Goal: Task Accomplishment & Management: Complete application form

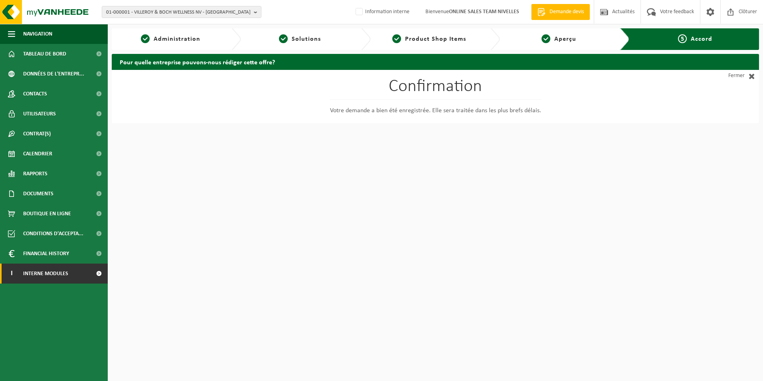
click at [51, 273] on span "Interne modules" at bounding box center [45, 273] width 45 height 20
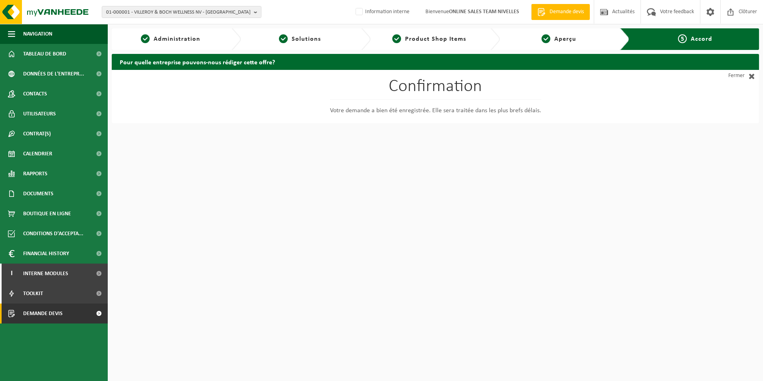
click at [70, 316] on link "Demande devis" at bounding box center [54, 313] width 108 height 20
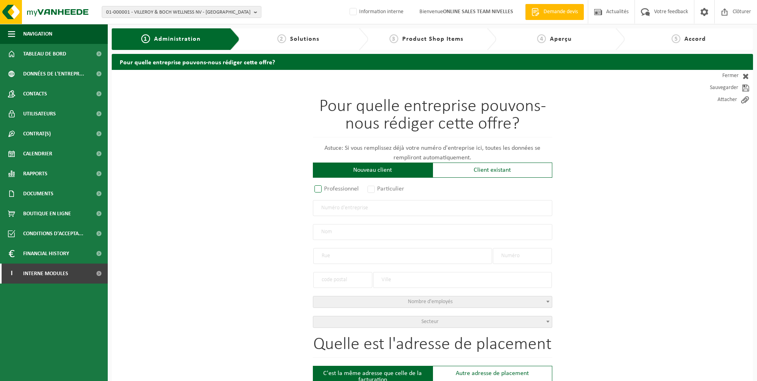
click at [318, 188] on label "Professionnel" at bounding box center [337, 188] width 48 height 11
click at [326, 188] on input "Professionnel" at bounding box center [328, 189] width 5 height 5
radio input "true"
click at [329, 205] on input "text" at bounding box center [432, 208] width 239 height 16
type input "1005248414"
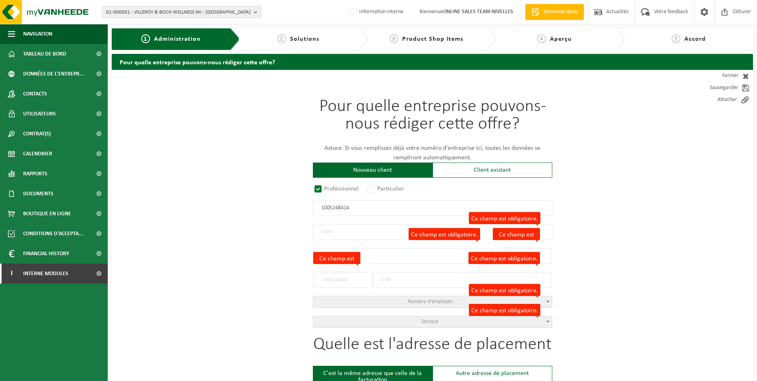
radio input "false"
select select
type input "TOITUREMAESTRO BV"
type input "LANGE EIKSTRAAT"
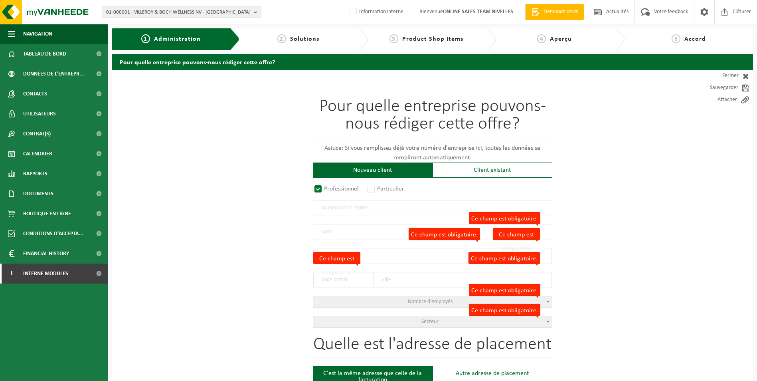
type input "46"
type input "1970"
type input "WEZEMBEEK-OPPEM"
type input "2355971632"
radio input "true"
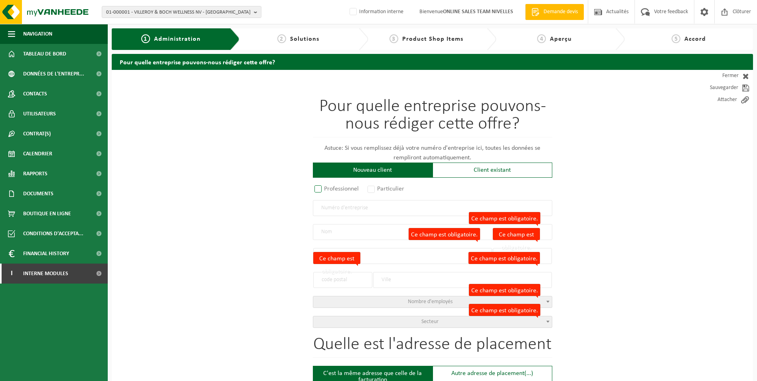
select select "148928"
type input "1005.248.414"
type input "TOITUREMAESTRO BV"
type input "LANGE EIKSTRAAT"
type input "46"
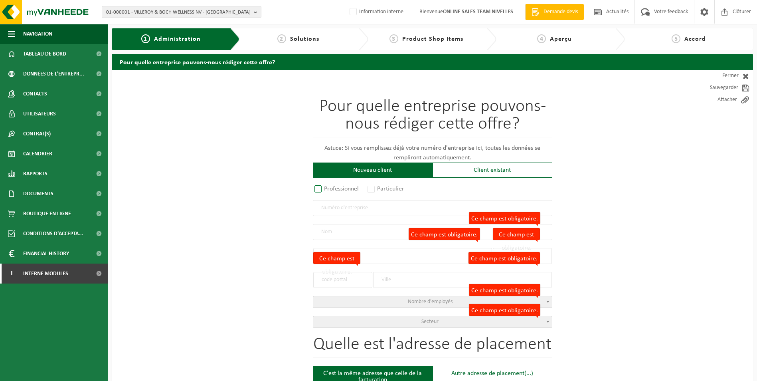
type input "1970"
type input "WEZEMBEEK-OPPEM"
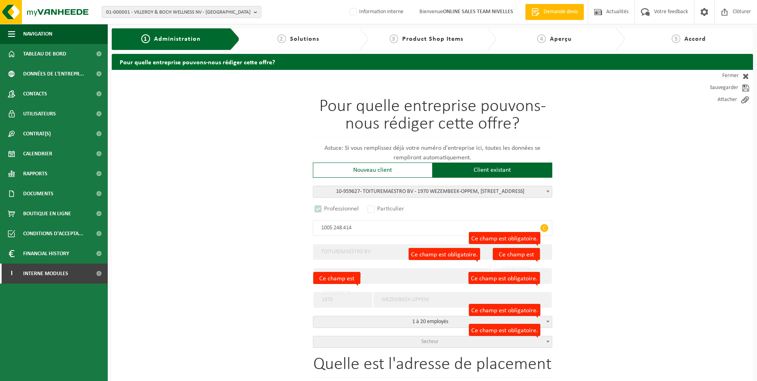
select select "D"
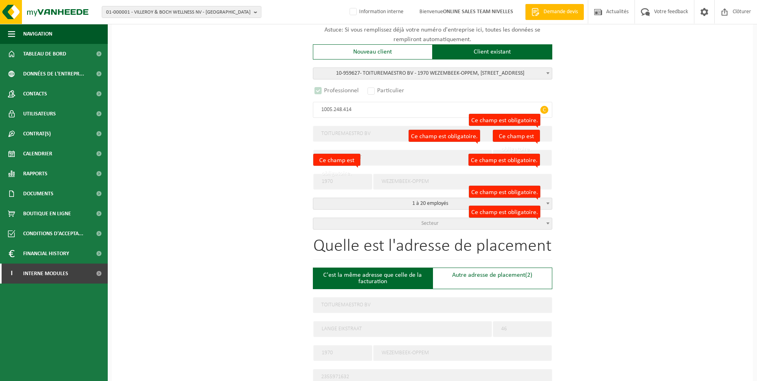
scroll to position [160, 0]
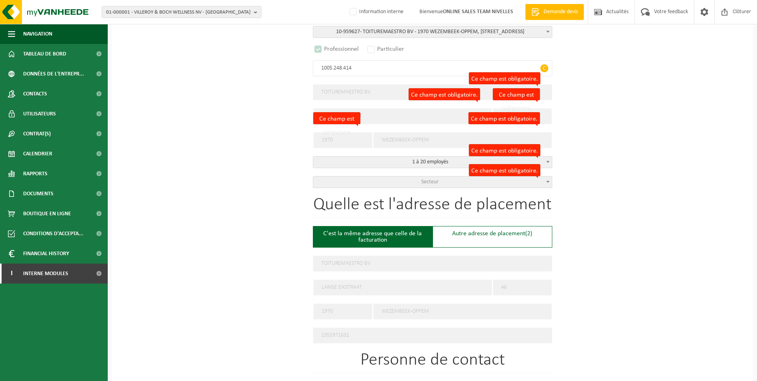
click at [431, 179] on span "Secteur" at bounding box center [429, 182] width 17 height 6
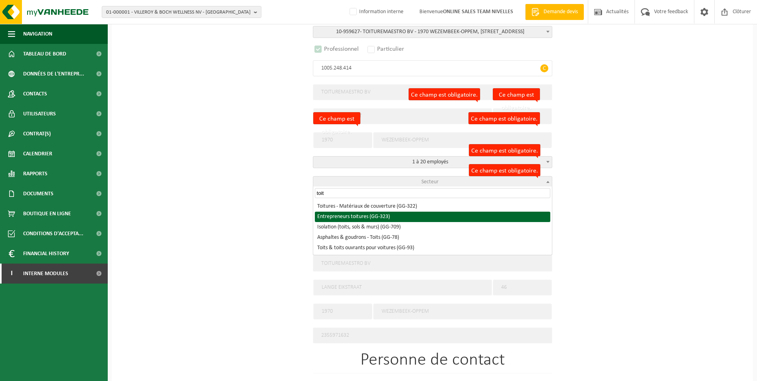
type input "toit"
select select "323"
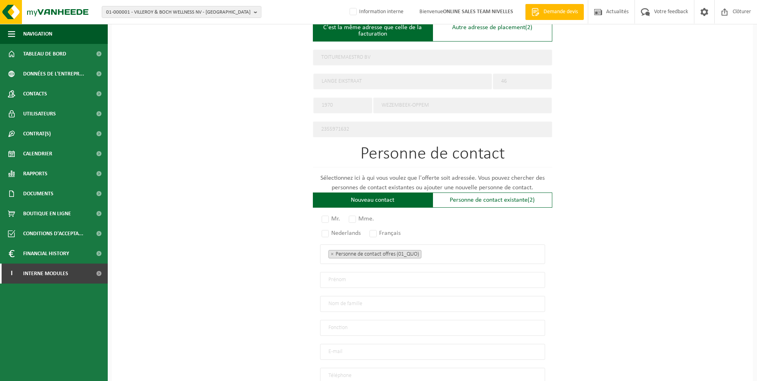
scroll to position [436, 0]
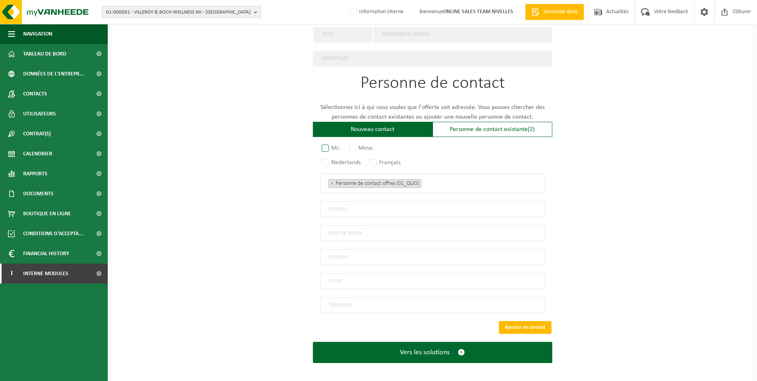
click at [323, 144] on label "Mr." at bounding box center [331, 147] width 22 height 11
radio input "true"
click at [373, 160] on label "Français" at bounding box center [385, 162] width 35 height 11
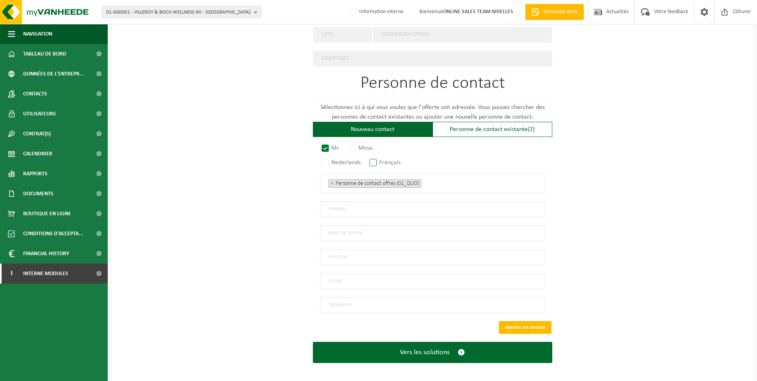
radio input "true"
click at [435, 181] on ul "× Personne de contact offres (01_QUO)" at bounding box center [432, 183] width 208 height 10
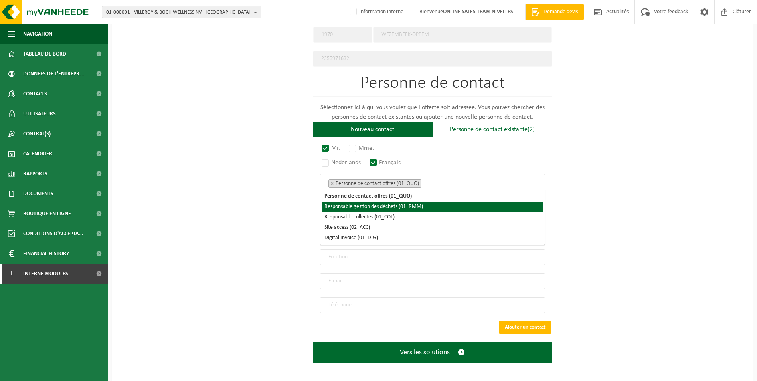
click at [417, 204] on li "Responsable gestion des déchets (01_RMM)" at bounding box center [432, 207] width 221 height 10
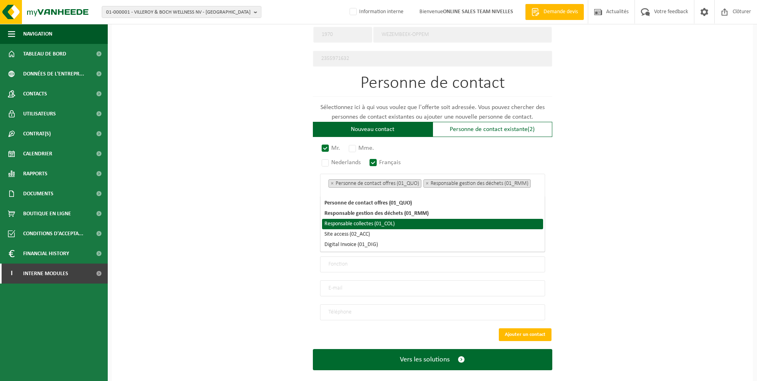
click at [397, 221] on li "Responsable collectes (01_COL)" at bounding box center [432, 224] width 221 height 10
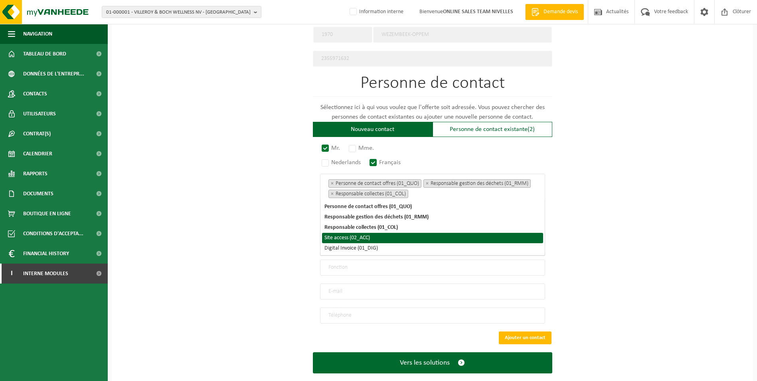
click at [380, 236] on li "Site access (02_ACC)" at bounding box center [432, 238] width 221 height 10
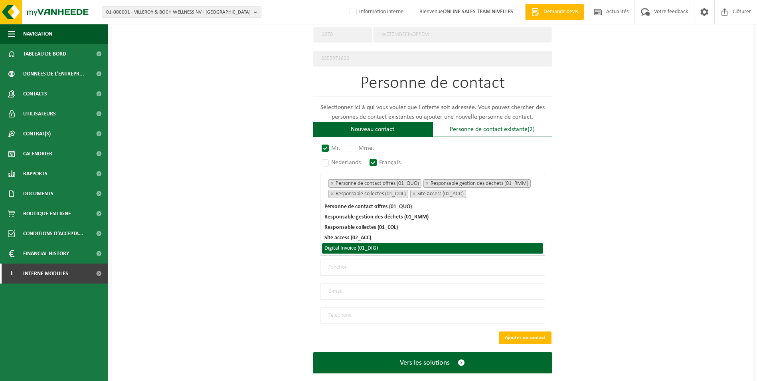
click at [378, 248] on li "Digital Invoice (01_DIG)" at bounding box center [432, 248] width 221 height 10
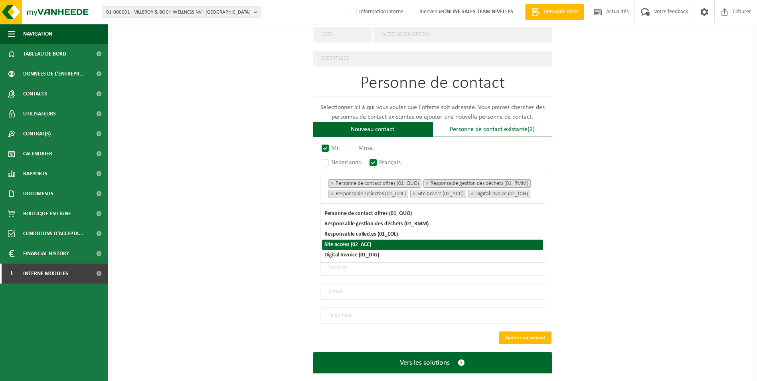
click at [587, 235] on div "Pour quelle entreprise pouvons-nous rédiger cette offre? Astuce: Si vous rempli…" at bounding box center [432, 13] width 641 height 759
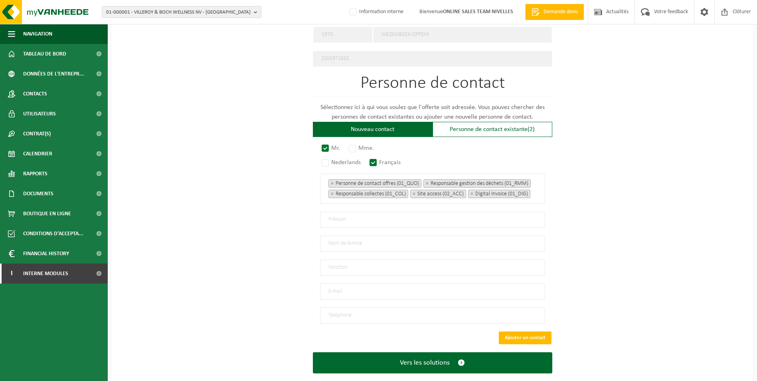
click at [331, 223] on input "text" at bounding box center [432, 220] width 225 height 16
type input "Barnabo"
type input "Pia"
type input "Employé"
type input "info@toituremaestro.be"
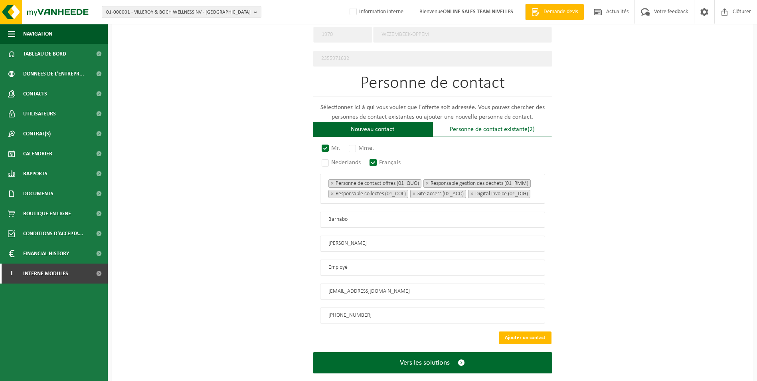
type input "+32 496 31 86 60"
click at [313, 352] on button "Vers les solutions" at bounding box center [432, 362] width 239 height 21
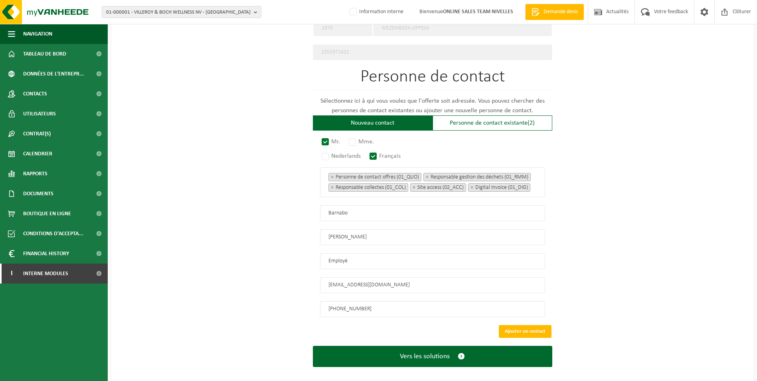
scroll to position [453, 0]
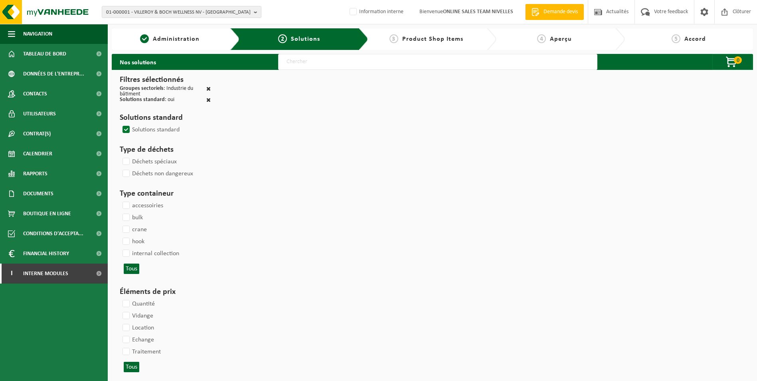
click at [309, 63] on input "text" at bounding box center [437, 62] width 319 height 16
type input "000052"
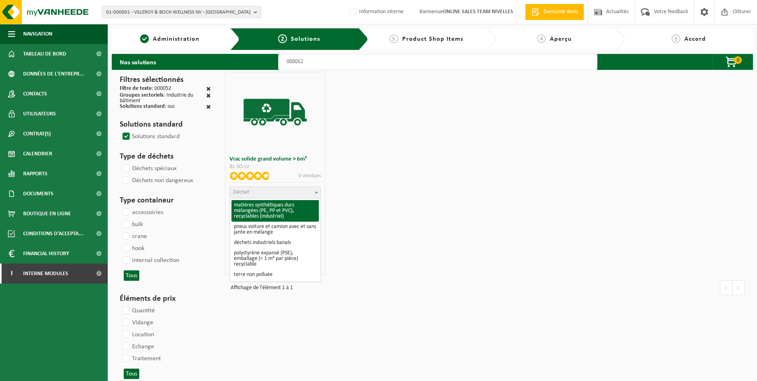
click at [267, 193] on span "Déchet" at bounding box center [275, 192] width 91 height 11
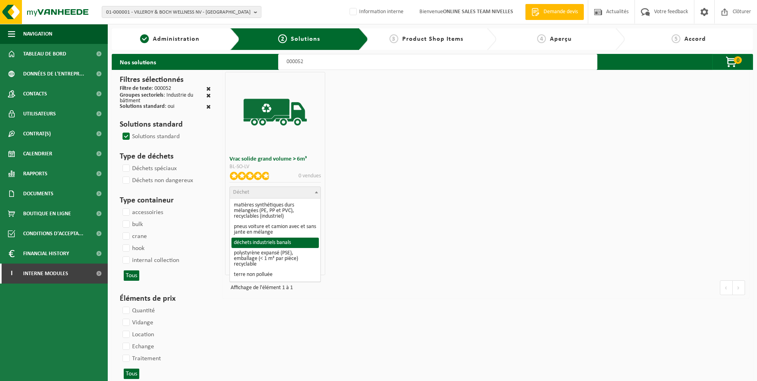
select select "8"
select select
select select "47"
select select "25"
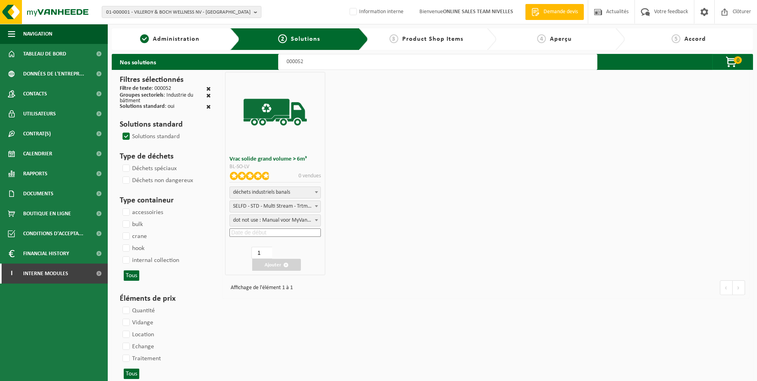
click at [256, 233] on input at bounding box center [274, 232] width 91 height 8
click at [241, 317] on div "23" at bounding box center [243, 315] width 14 height 13
type input "2025-09-23"
click at [269, 265] on button "Ajouter" at bounding box center [276, 265] width 49 height 12
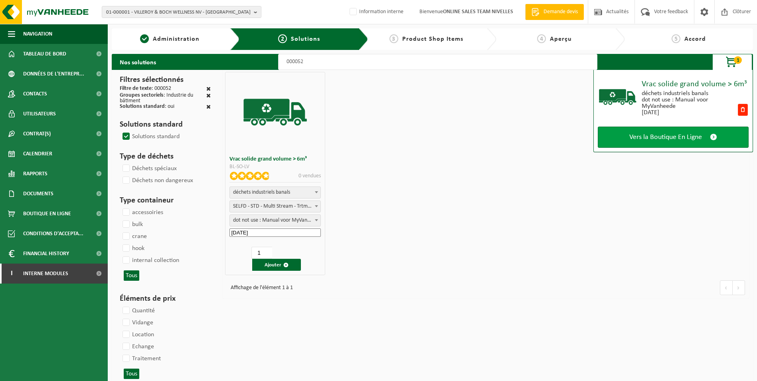
click at [648, 133] on span "Vers la Boutique En Ligne" at bounding box center [665, 137] width 73 height 8
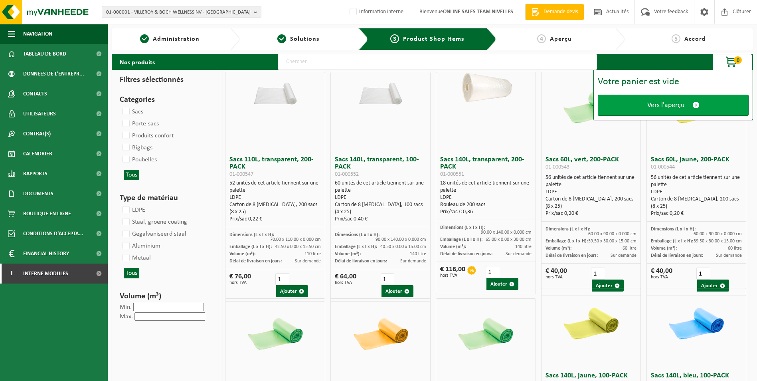
click at [648, 111] on link "Vers l'aperçu" at bounding box center [673, 105] width 151 height 21
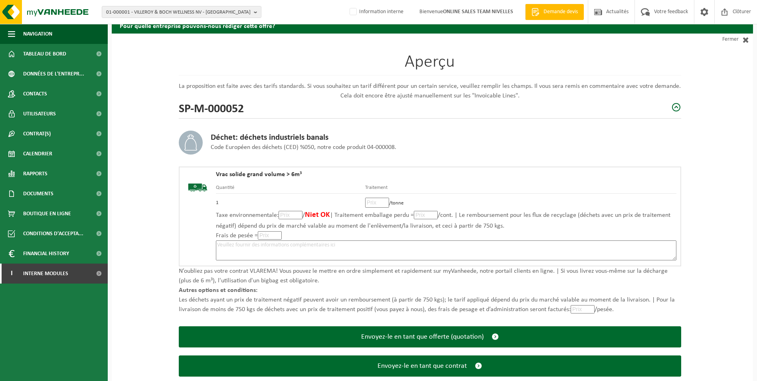
scroll to position [55, 0]
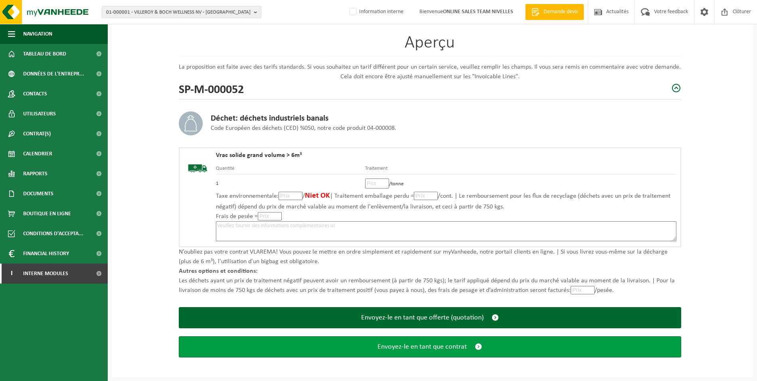
click at [457, 348] on span "Envoyez-le en tant que contrat" at bounding box center [422, 346] width 89 height 8
